Goal: Navigation & Orientation: Find specific page/section

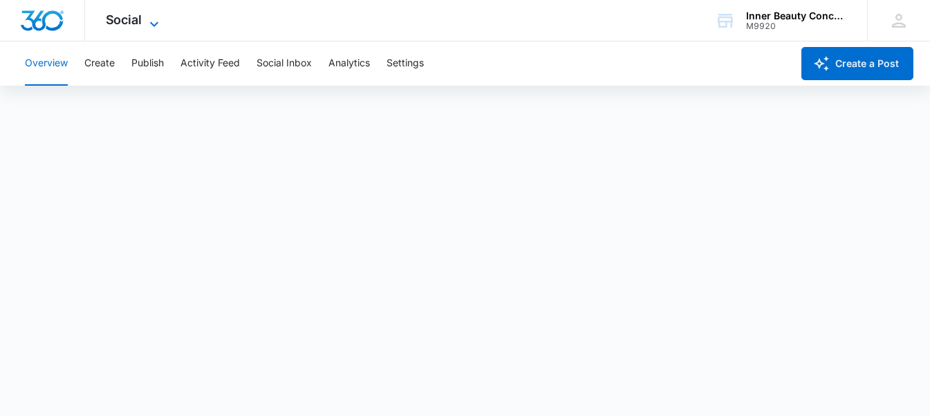
click at [123, 14] on span "Social" at bounding box center [124, 19] width 37 height 15
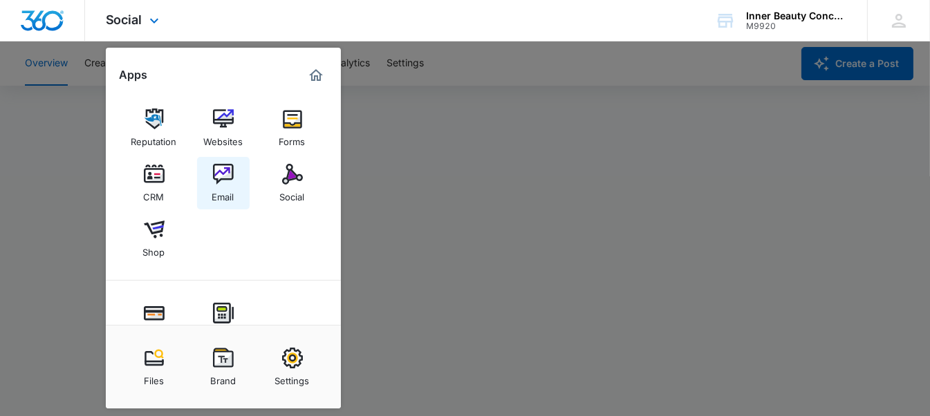
click at [216, 178] on img at bounding box center [223, 174] width 21 height 21
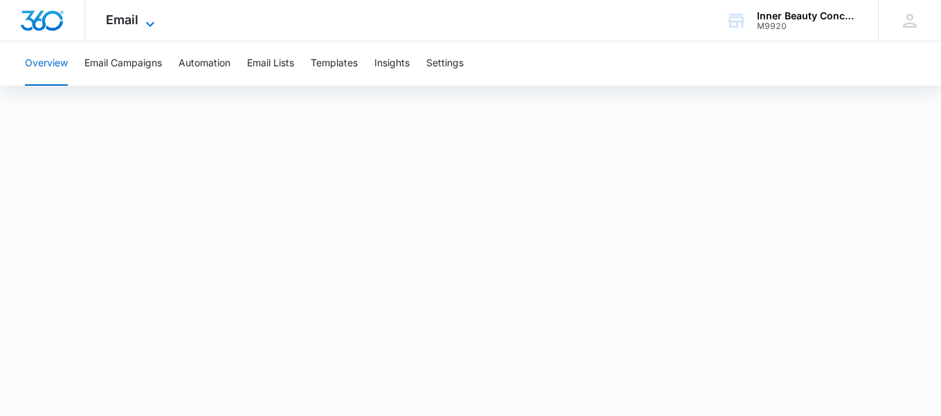
click at [122, 21] on span "Email" at bounding box center [122, 19] width 33 height 15
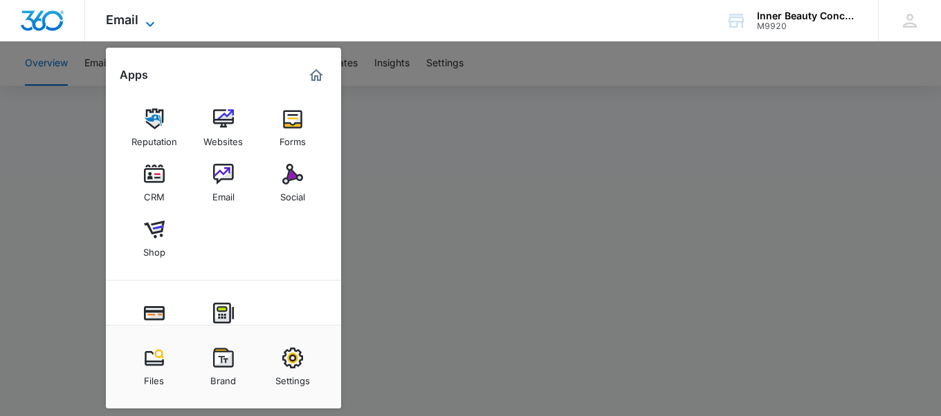
click at [122, 21] on span "Email" at bounding box center [122, 19] width 33 height 15
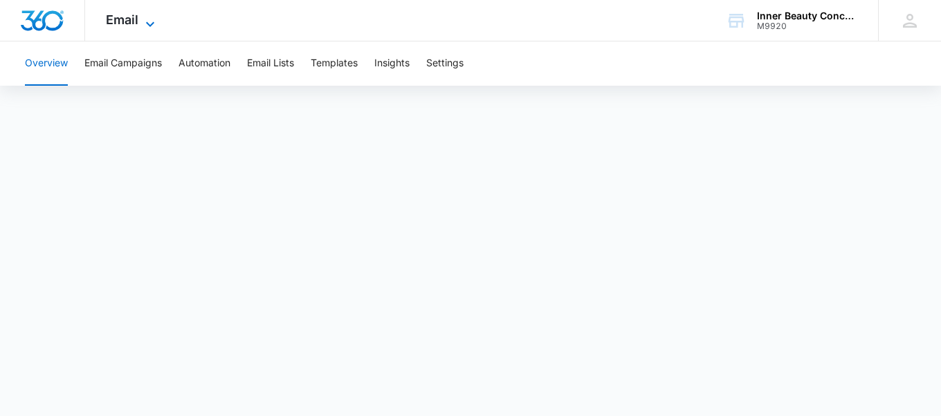
click at [151, 21] on icon at bounding box center [150, 24] width 17 height 17
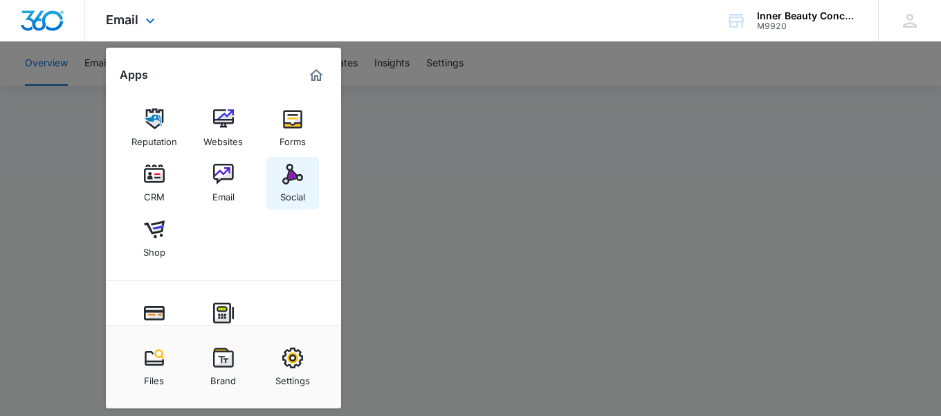
click at [295, 191] on div "Social" at bounding box center [292, 194] width 25 height 18
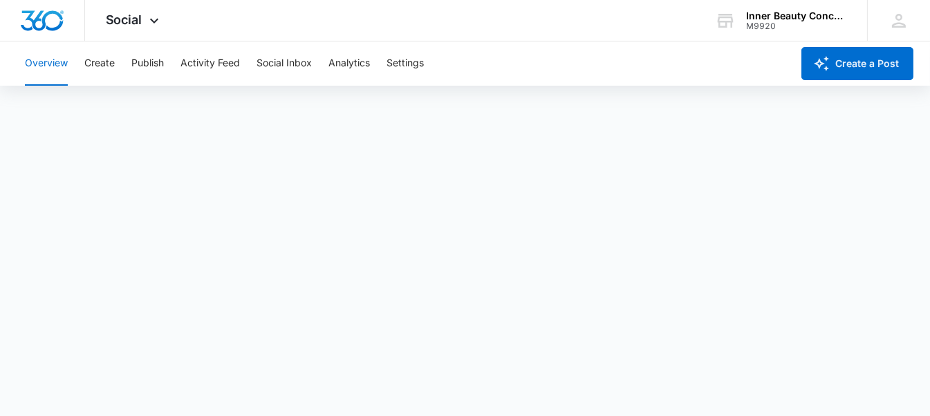
scroll to position [4, 0]
click at [144, 17] on div "Social Apps Reputation Websites Forms CRM Email Social Shop Payments POS Conten…" at bounding box center [134, 20] width 98 height 41
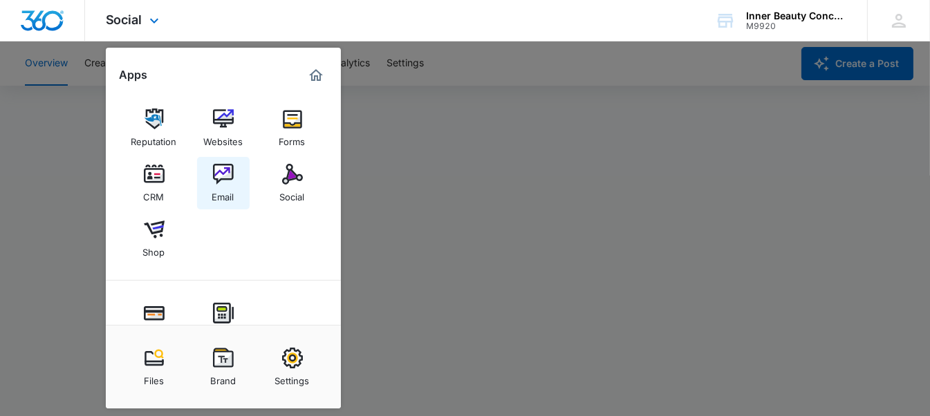
click at [216, 174] on img at bounding box center [223, 174] width 21 height 21
